Goal: Transaction & Acquisition: Purchase product/service

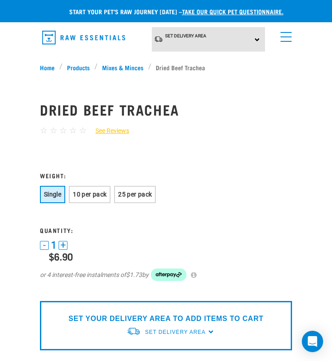
click at [92, 40] on img "dropdown navigation" at bounding box center [83, 38] width 83 height 14
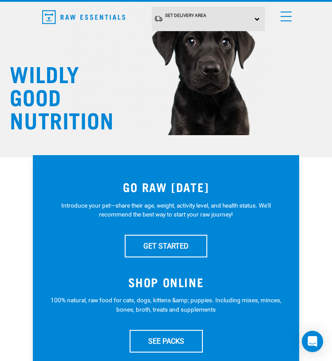
scroll to position [23, 0]
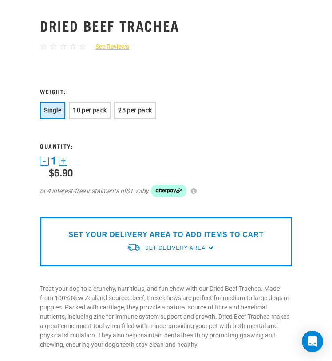
scroll to position [98, 0]
